Goal: Navigation & Orientation: Find specific page/section

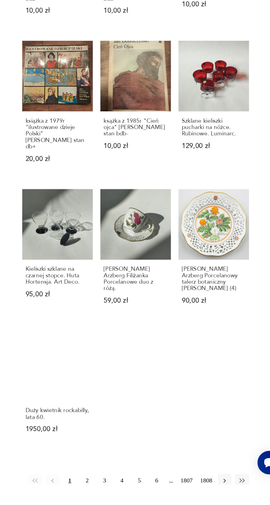
scroll to position [227, 0]
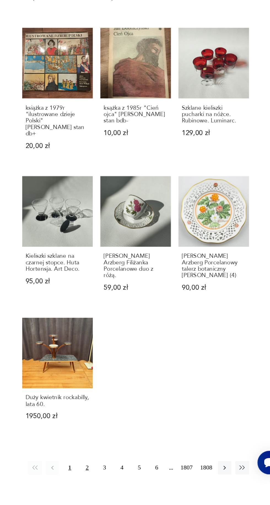
click at [137, 489] on button "2" at bounding box center [139, 493] width 9 height 9
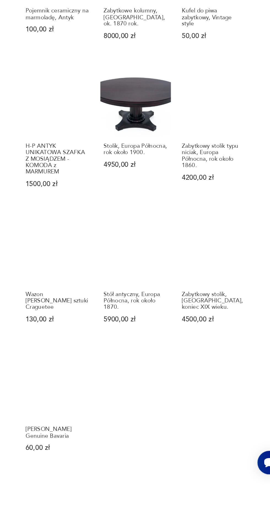
scroll to position [209, 0]
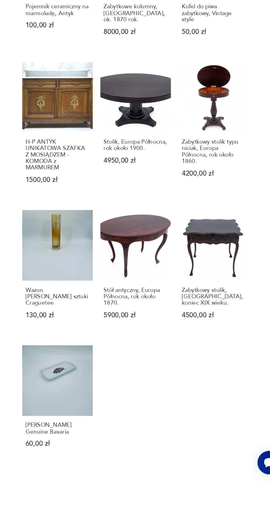
click at [149, 504] on button "3" at bounding box center [151, 511] width 9 height 9
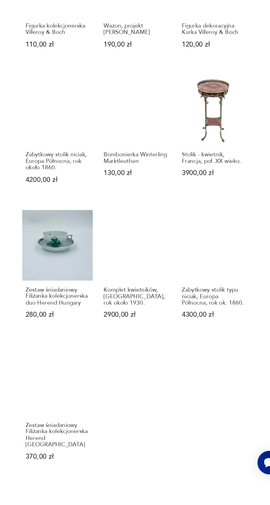
scroll to position [180, 0]
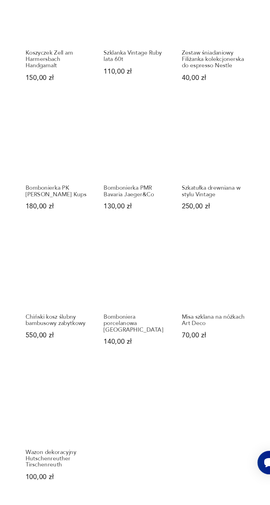
scroll to position [154, 0]
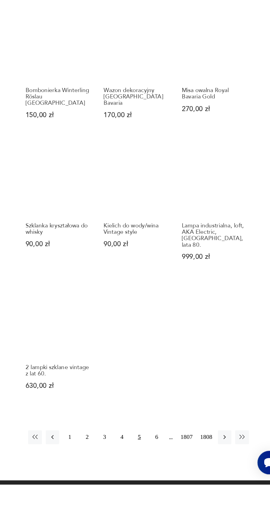
scroll to position [209, 0]
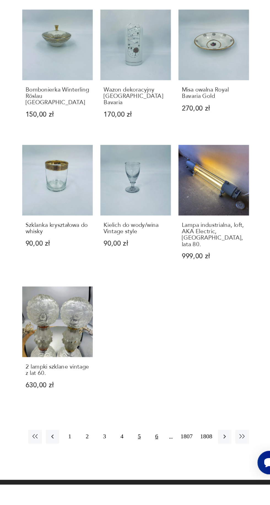
click at [182, 469] on button "6" at bounding box center [185, 473] width 9 height 9
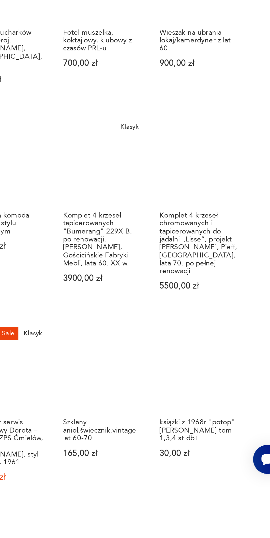
scroll to position [165, 0]
